Goal: Information Seeking & Learning: Learn about a topic

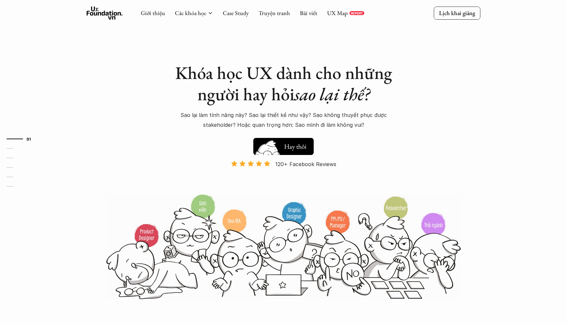
click at [304, 149] on h5 "Xem thử" at bounding box center [295, 146] width 23 height 9
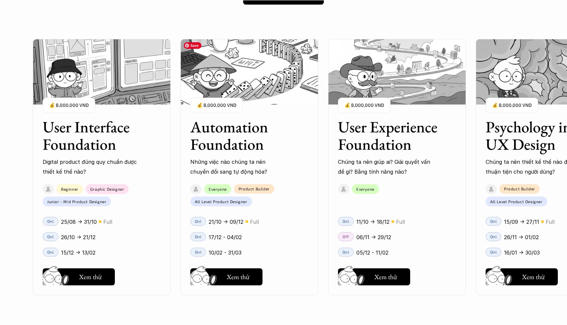
scroll to position [601, 0]
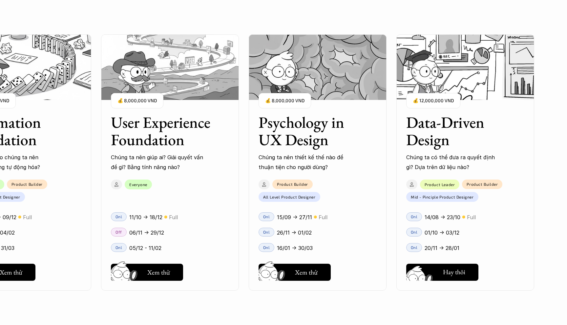
click at [442, 277] on h5 "Xem thử" at bounding box center [453, 273] width 23 height 9
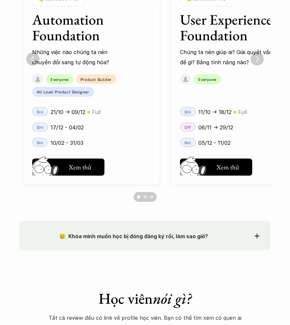
scroll to position [0, 148]
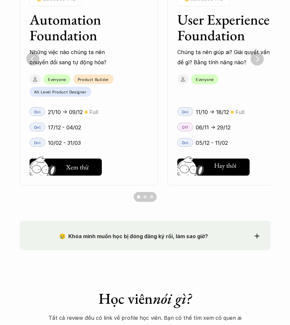
click at [236, 166] on h5 "Xem thử" at bounding box center [225, 167] width 23 height 9
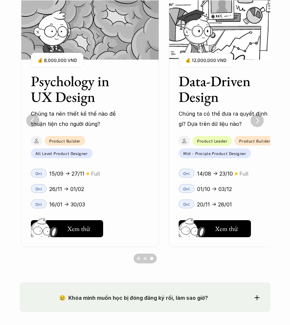
scroll to position [0, 443]
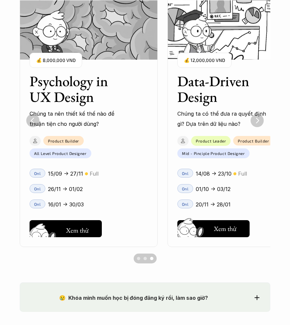
click at [69, 229] on h5 "Xem thử" at bounding box center [77, 230] width 23 height 9
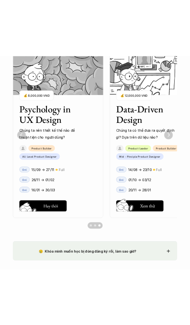
scroll to position [504, 0]
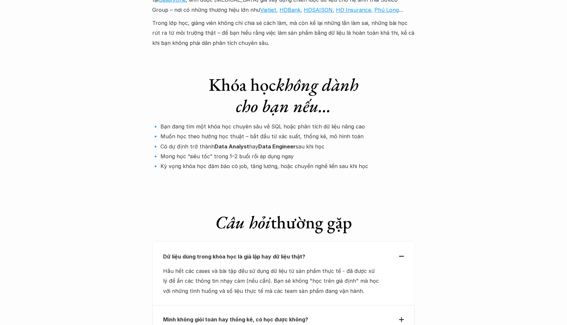
scroll to position [2123, 0]
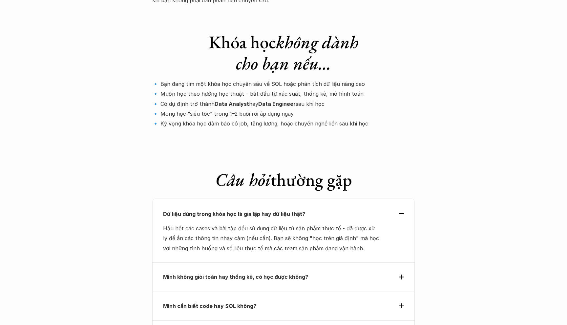
click at [404, 292] on div "Mình cần biết code hay SQL không?" at bounding box center [283, 306] width 262 height 29
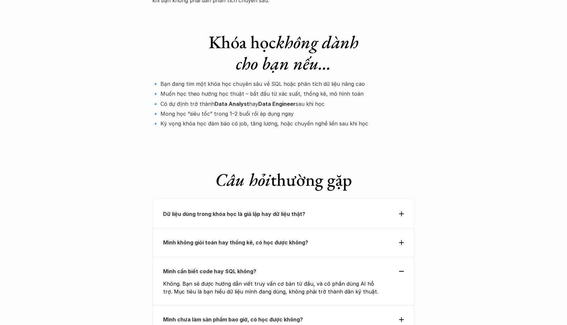
click at [400, 212] on icon at bounding box center [401, 214] width 5 height 5
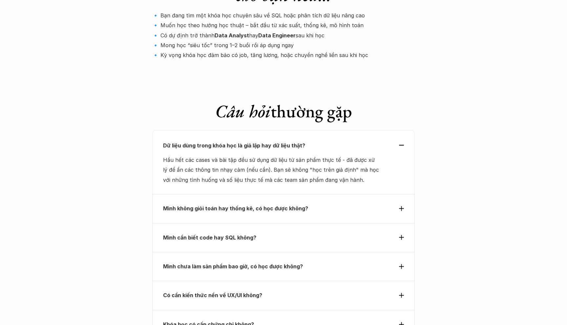
scroll to position [2192, 0]
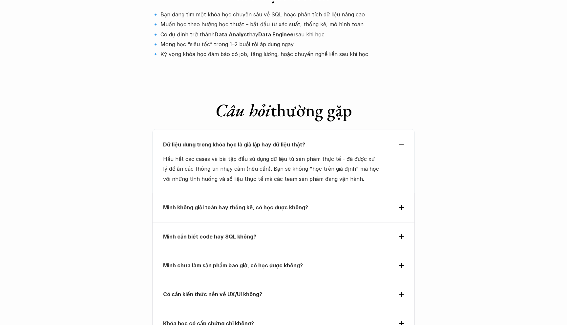
click at [401, 290] on div "Có cần kiến thức nền về UX/UI không?" at bounding box center [283, 295] width 241 height 10
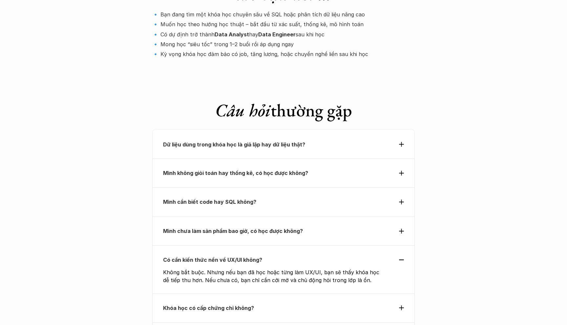
click at [400, 303] on div "Khóa học có cấp chứng chỉ không?" at bounding box center [283, 308] width 241 height 10
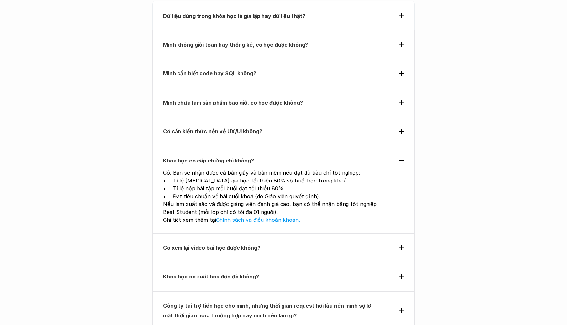
scroll to position [2324, 0]
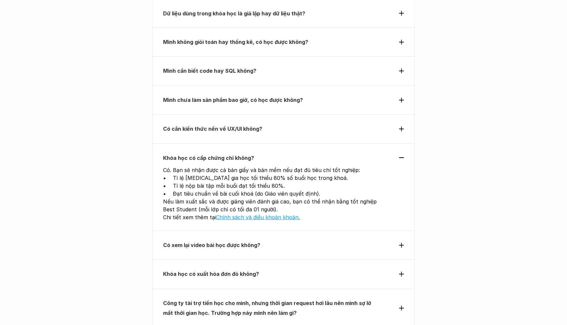
click at [400, 243] on icon at bounding box center [401, 245] width 5 height 5
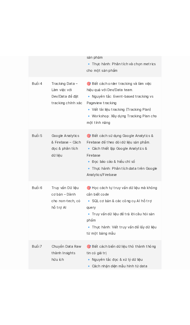
scroll to position [1631, 0]
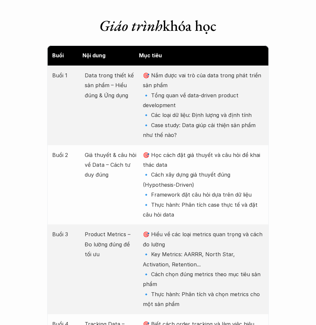
scroll to position [878, 0]
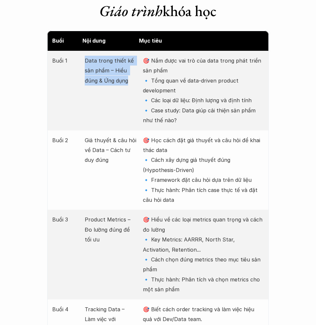
drag, startPoint x: 85, startPoint y: 60, endPoint x: 133, endPoint y: 86, distance: 54.2
click at [133, 86] on p "Data trong thiết kế sản phẩm – Hiểu đúng & Ứng dụng" at bounding box center [110, 71] width 51 height 30
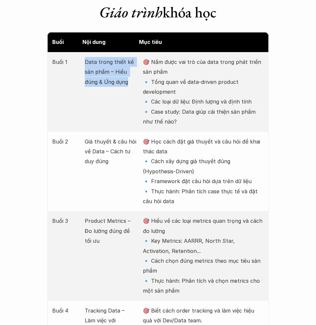
copy p "Data trong thiết kế sản phẩm – Hiểu đúng & Ứng dụng"
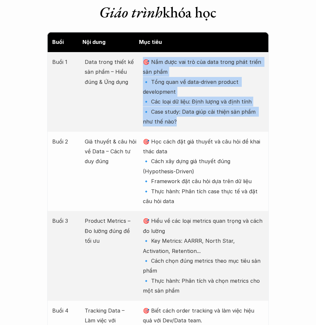
drag, startPoint x: 144, startPoint y: 62, endPoint x: 103, endPoint y: 108, distance: 61.8
click at [176, 121] on p "🎯 Nắm được vai trò của data trong phát triển sản phẩm 🔹 Tổng quan về data-drive…" at bounding box center [203, 92] width 120 height 70
copy p "🎯 Nắm được vai trò của data trong phát triển sản phẩm 🔹 Tổng quan về data-drive…"
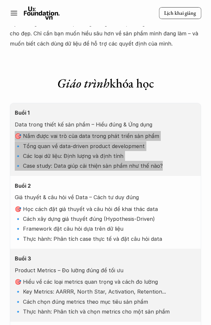
scroll to position [1192, 0]
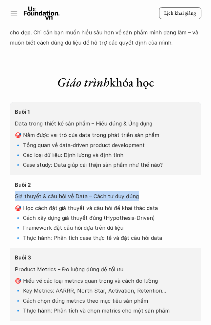
drag, startPoint x: 15, startPoint y: 186, endPoint x: 134, endPoint y: 187, distance: 119.4
click at [134, 192] on p "Giả thuyết & câu hỏi về Data – Cách tư duy đúng" at bounding box center [105, 197] width 181 height 10
copy p "Giả thuyết & câu hỏi về Data – Cách tư duy đúng"
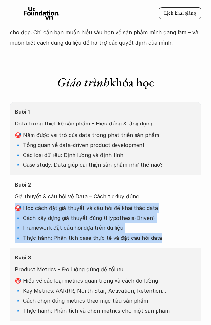
drag, startPoint x: 16, startPoint y: 198, endPoint x: 175, endPoint y: 236, distance: 163.2
click at [175, 236] on div "Buổi 2 Giả thuyết & câu hỏi về Data – Cách tư duy đúng 🎯 Học cách đặt giả thuyế…" at bounding box center [105, 211] width 191 height 73
copy p "🎯 Học cách đặt giả thuyết và câu hỏi để khai thác data 🔹 Cách xây dựng giả thuy…"
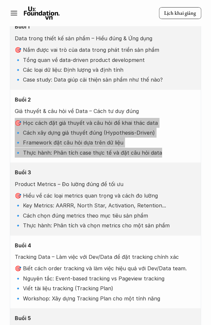
scroll to position [1297, 0]
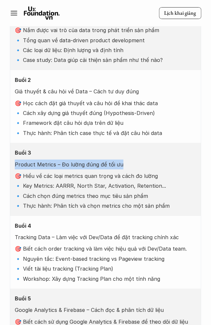
drag, startPoint x: 123, startPoint y: 154, endPoint x: 16, endPoint y: 154, distance: 106.9
click at [16, 160] on p "Product Metrics – Đo lường đúng để tối ưu" at bounding box center [105, 165] width 181 height 10
copy p "Product Metrics – Đo lường đúng để tối ưu"
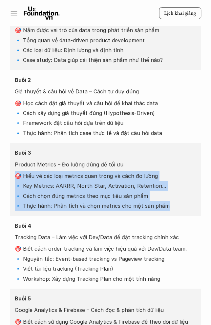
drag, startPoint x: 14, startPoint y: 166, endPoint x: 164, endPoint y: 197, distance: 153.2
click at [164, 197] on div "Buổi 3 Product Metrics – Đo lường đúng để tối ưu 🎯 Hiểu về các loại metrics qua…" at bounding box center [105, 179] width 191 height 73
copy p "🎯 Hiểu về các loại metrics quan trọng và cách đo lường 🔹 Key Metrics: AARRR, No…"
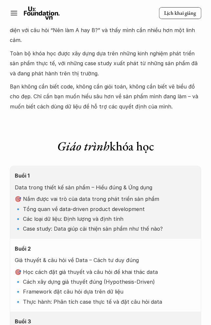
scroll to position [1228, 0]
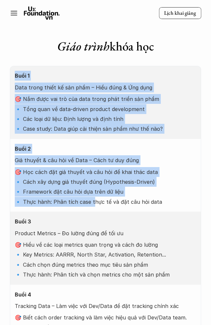
drag, startPoint x: 15, startPoint y: 66, endPoint x: 91, endPoint y: 190, distance: 145.6
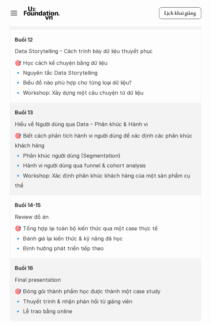
scroll to position [2107, 0]
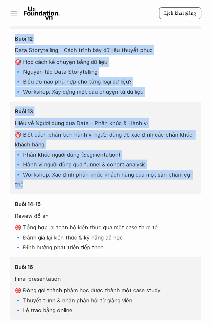
click at [196, 154] on div "Buổi 13 Hiểu về Người dùng qua Data – Phân khúc & Hành vi 🎯 Biết cách phân tích…" at bounding box center [105, 148] width 191 height 93
copy div "Lore 6 Ipsu dolor sitam co adi elit – Sedd eius & Tem inci 🎯 Utl etdo mag ali e…"
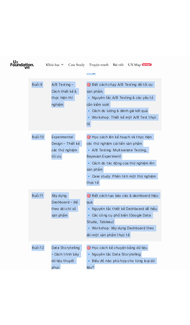
scroll to position [2038, 0]
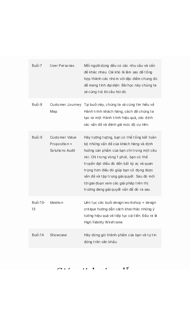
scroll to position [1638, 0]
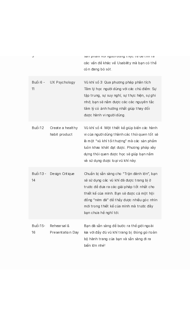
scroll to position [1948, 0]
